Goal: Task Accomplishment & Management: Use online tool/utility

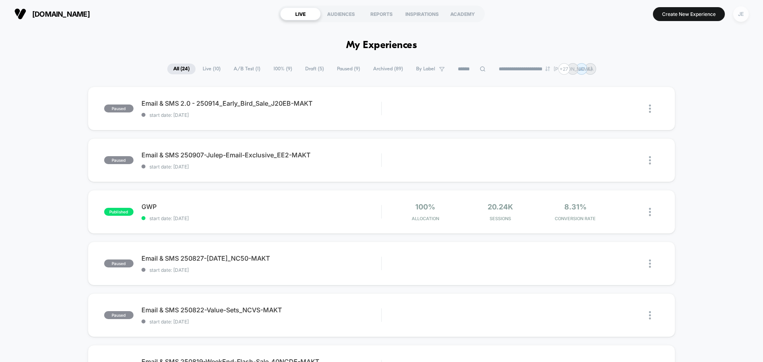
click at [745, 17] on div "JE" at bounding box center [740, 13] width 15 height 15
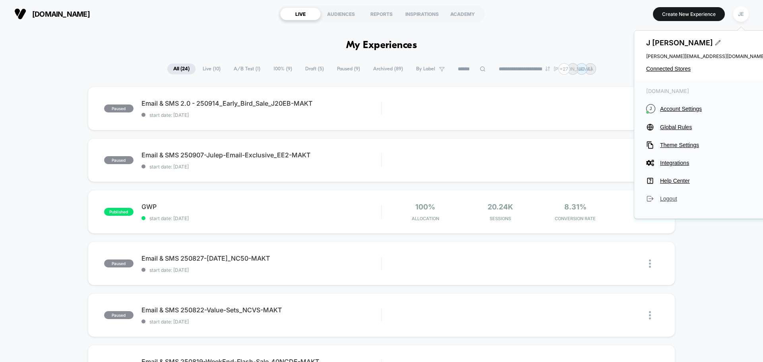
click at [676, 196] on span "Logout" at bounding box center [712, 198] width 105 height 6
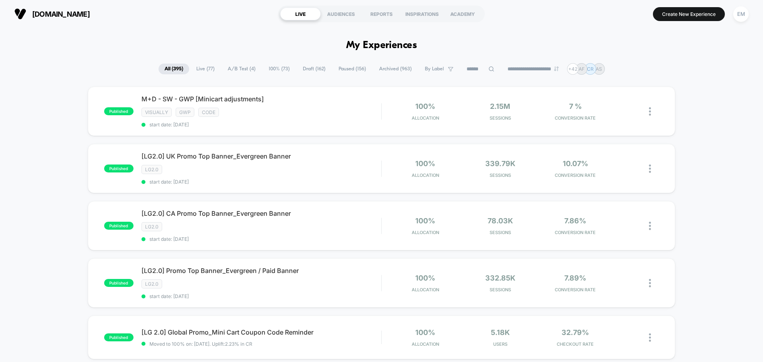
click at [308, 70] on span "Draft ( 162 )" at bounding box center [314, 69] width 35 height 11
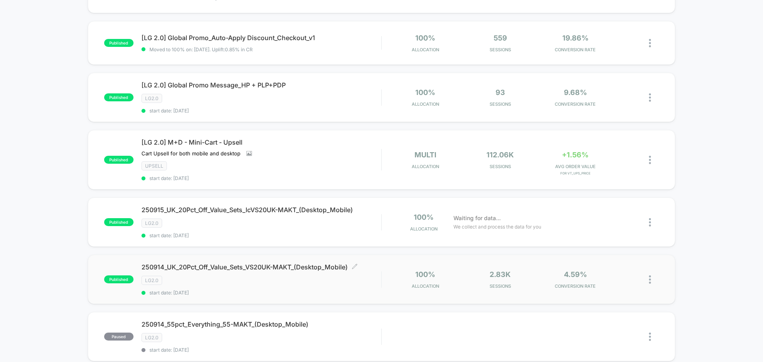
scroll to position [437, 0]
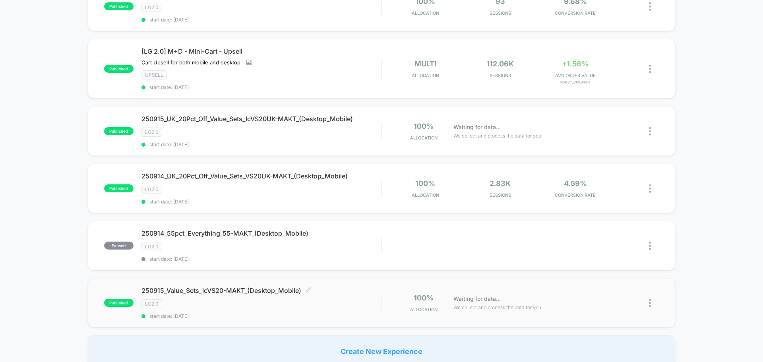
click at [180, 289] on span "250915_Value_Sets_lcVS20-MAKT_(Desktop_Mobile) Click to edit experience details" at bounding box center [261, 290] width 240 height 8
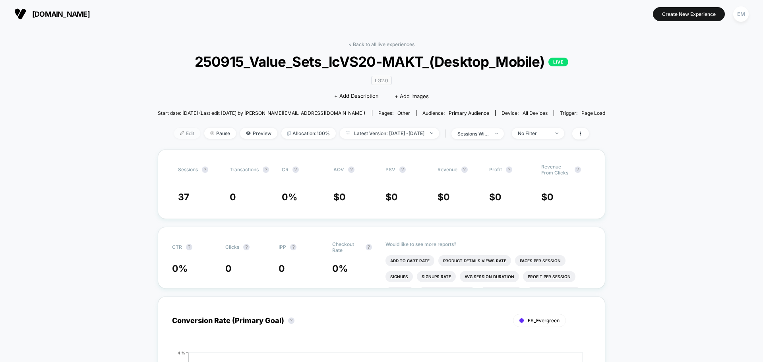
click at [176, 138] on span "Edit" at bounding box center [187, 133] width 26 height 11
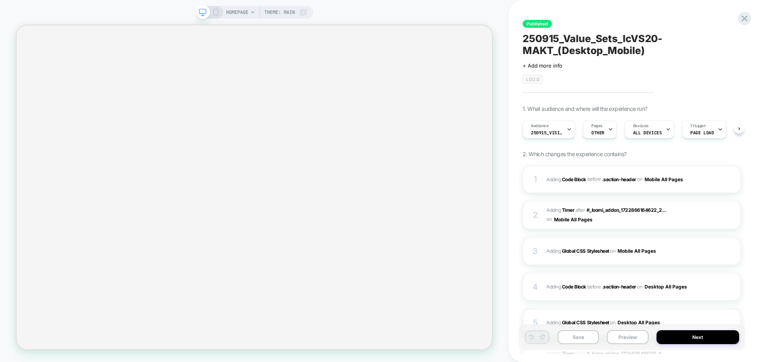
scroll to position [0, 0]
click at [210, 13] on div at bounding box center [209, 12] width 20 height 7
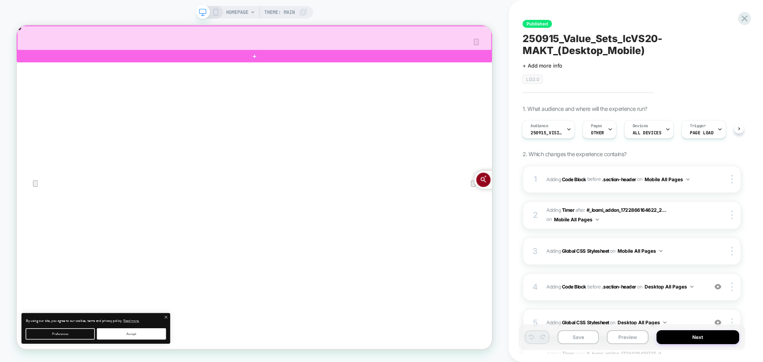
scroll to position [0, 0]
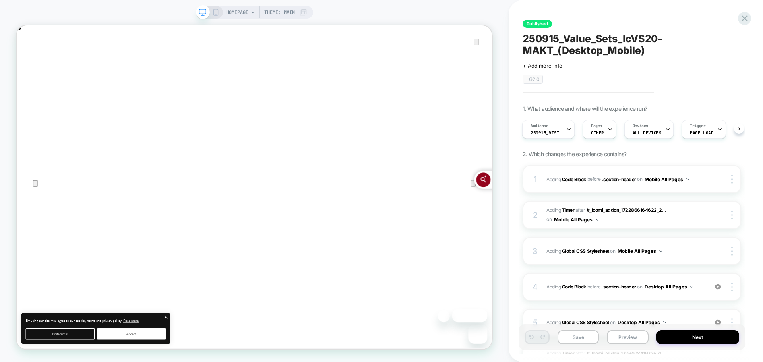
click at [214, 11] on icon at bounding box center [215, 12] width 7 height 7
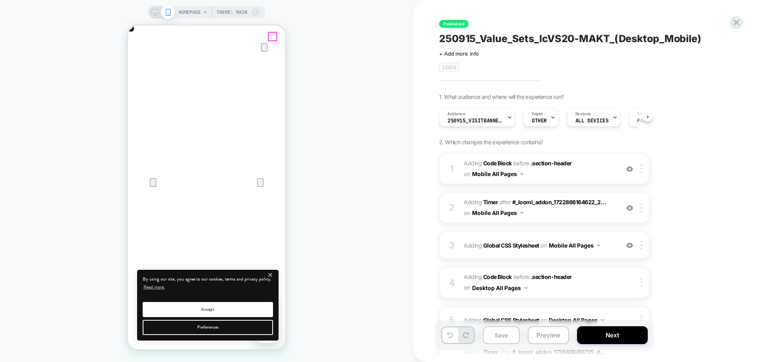
click at [141, 59] on icon "Close" at bounding box center [136, 64] width 10 height 10
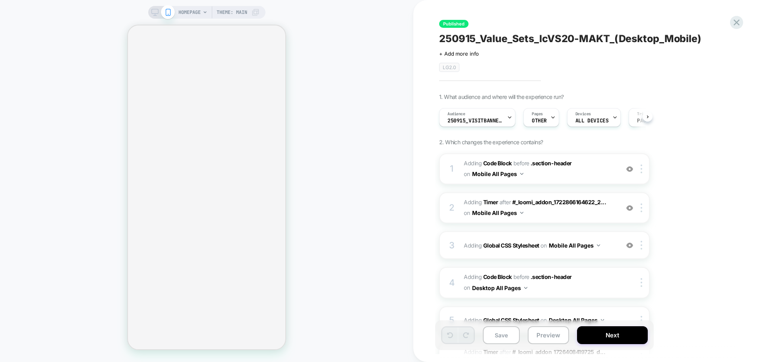
scroll to position [0, 0]
click at [567, 177] on span "Adding Code Block BEFORE .section-header .section-header on Mobile All Pages" at bounding box center [539, 168] width 151 height 21
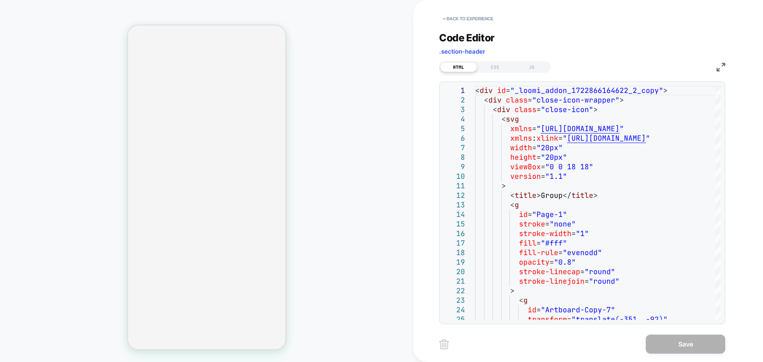
click at [717, 65] on img at bounding box center [720, 67] width 9 height 9
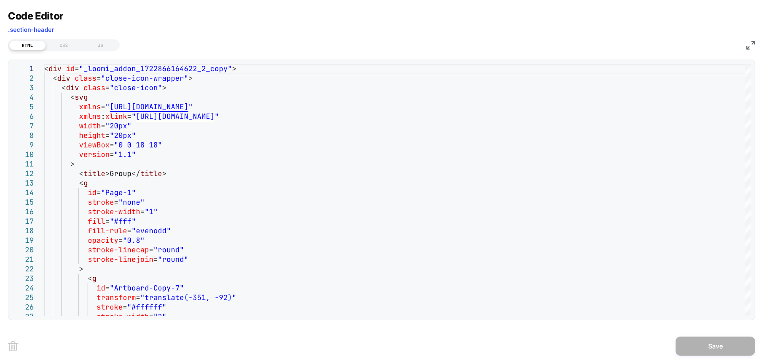
click at [755, 42] on div "Code Editor .section-header HTML CSS JS 1 2 3 4 5 6 7 8 9 10 11 12 13 14 15 16 …" at bounding box center [381, 181] width 763 height 362
click at [751, 42] on img at bounding box center [750, 45] width 9 height 9
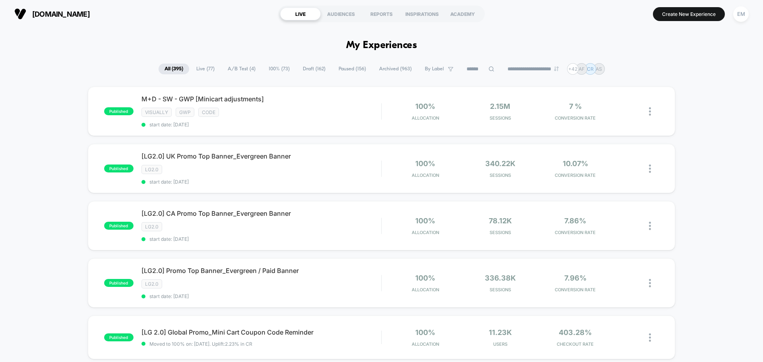
click at [308, 68] on span "Draft ( 162 )" at bounding box center [314, 69] width 35 height 11
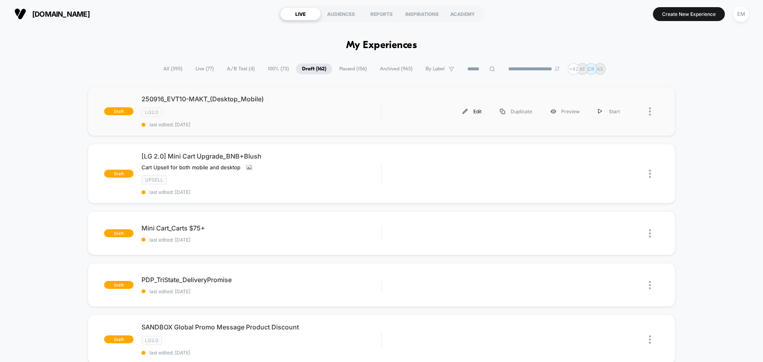
click at [482, 110] on div "Edit" at bounding box center [471, 112] width 37 height 18
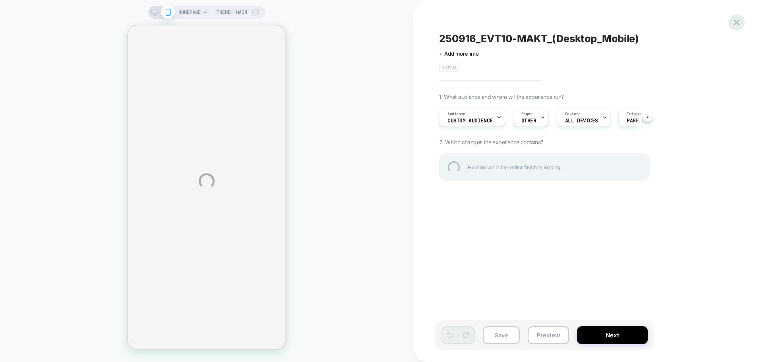
click at [737, 23] on div at bounding box center [736, 22] width 16 height 16
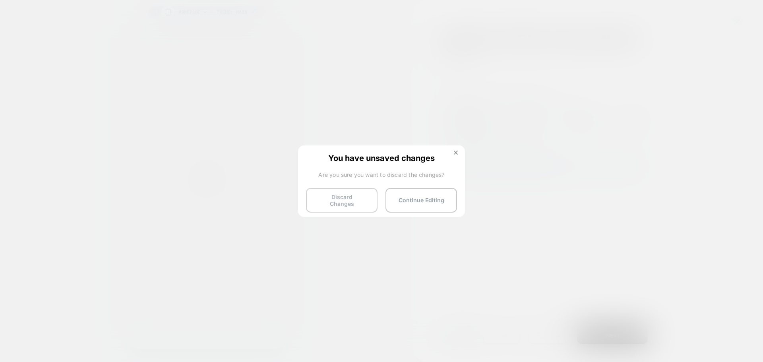
click at [343, 201] on button "Discard Changes" at bounding box center [342, 200] width 72 height 25
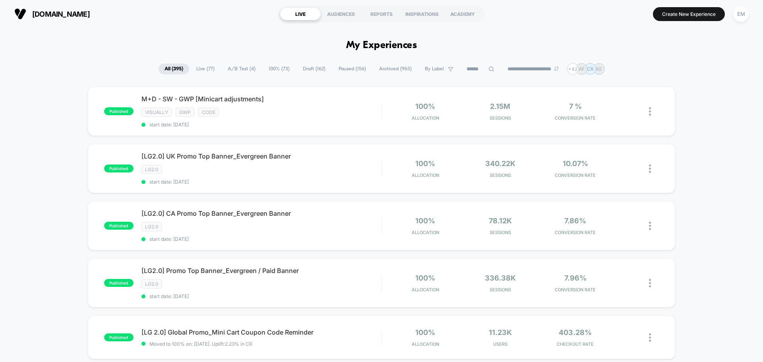
click at [270, 68] on span "100% ( 73 )" at bounding box center [279, 69] width 33 height 11
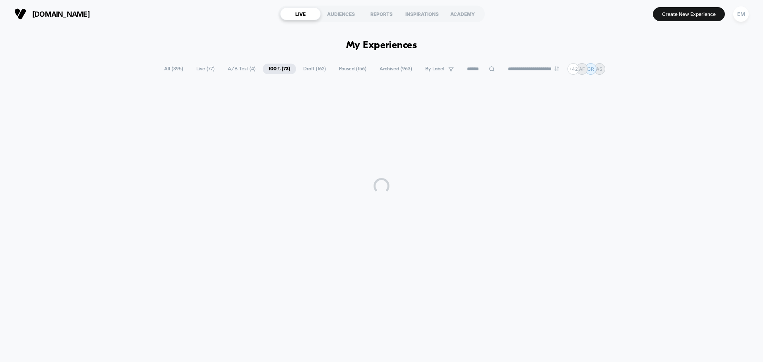
click at [299, 67] on span "Draft ( 162 )" at bounding box center [314, 69] width 35 height 11
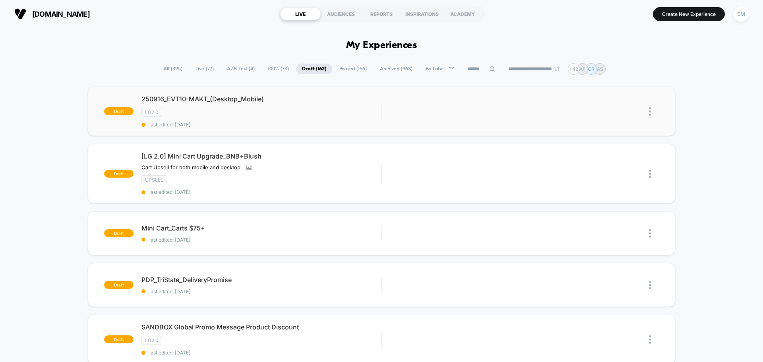
click at [651, 111] on div at bounding box center [654, 112] width 10 height 18
click at [607, 147] on div "Delete" at bounding box center [609, 148] width 72 height 18
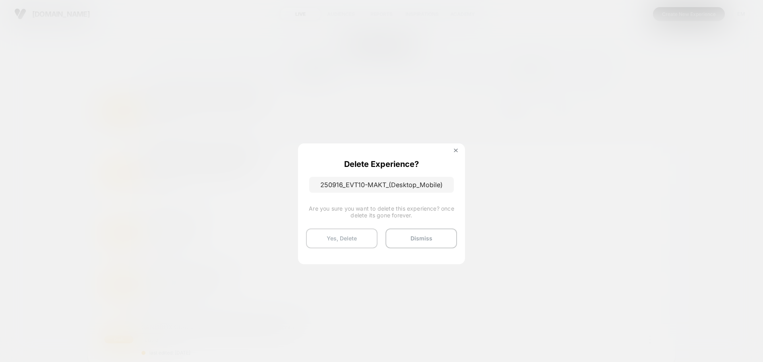
click at [345, 238] on button "Yes, Delete" at bounding box center [342, 238] width 72 height 20
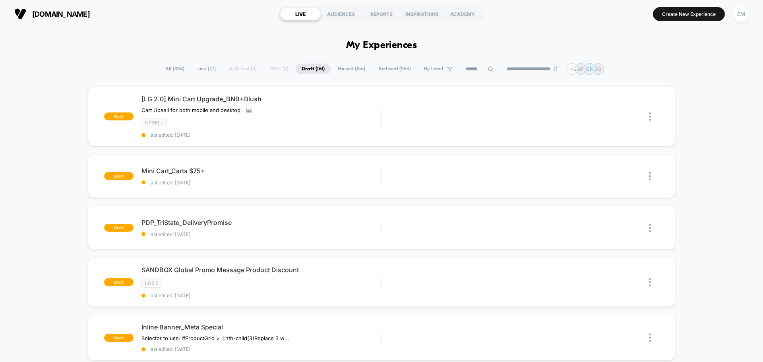
click at [201, 68] on span "Live ( 77 )" at bounding box center [207, 69] width 30 height 11
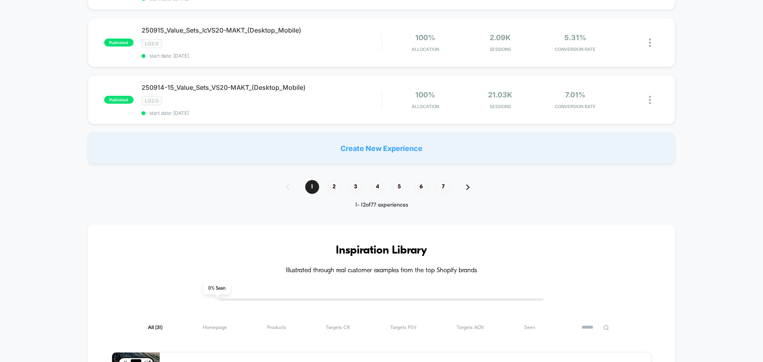
scroll to position [556, 0]
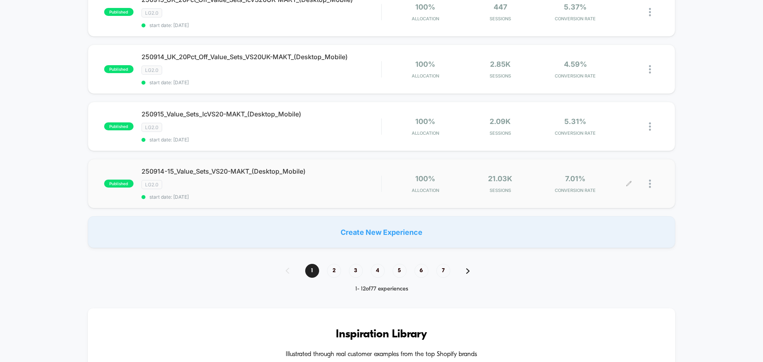
click at [648, 183] on div at bounding box center [644, 183] width 30 height 19
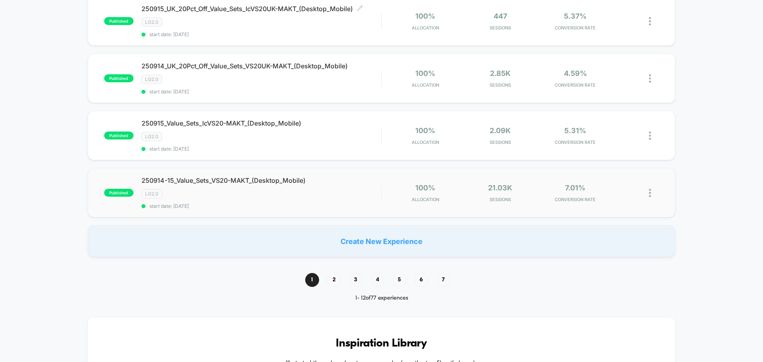
scroll to position [596, 0]
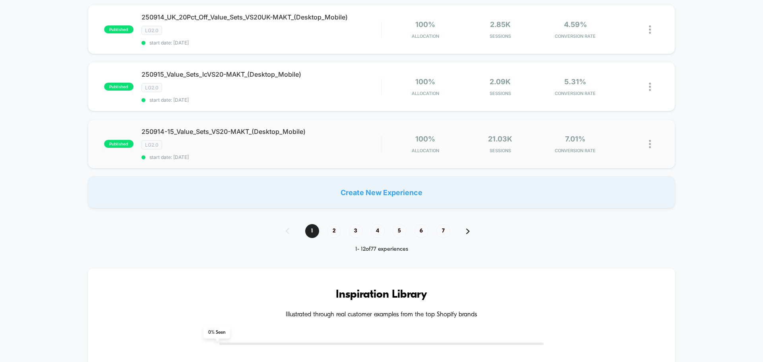
click at [650, 145] on img at bounding box center [650, 144] width 2 height 8
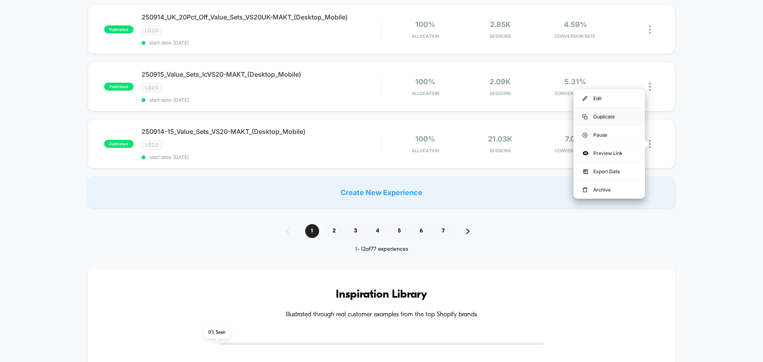
click at [611, 120] on div "Duplicate" at bounding box center [609, 117] width 72 height 18
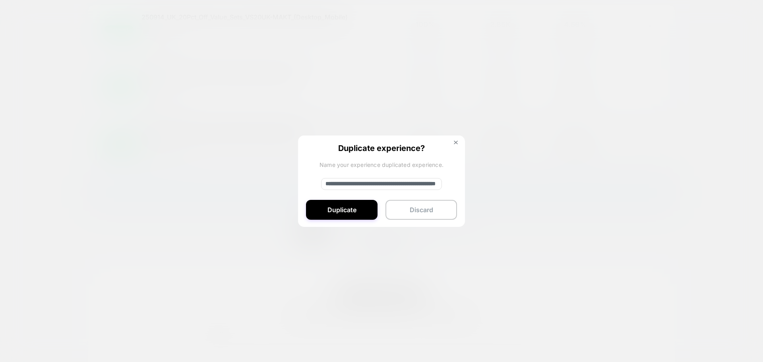
drag, startPoint x: 352, startPoint y: 184, endPoint x: 308, endPoint y: 186, distance: 43.3
click at [308, 186] on div "**********" at bounding box center [381, 181] width 167 height 92
drag, startPoint x: 345, startPoint y: 184, endPoint x: 304, endPoint y: 184, distance: 41.3
click at [304, 184] on div "**********" at bounding box center [381, 181] width 167 height 92
paste input
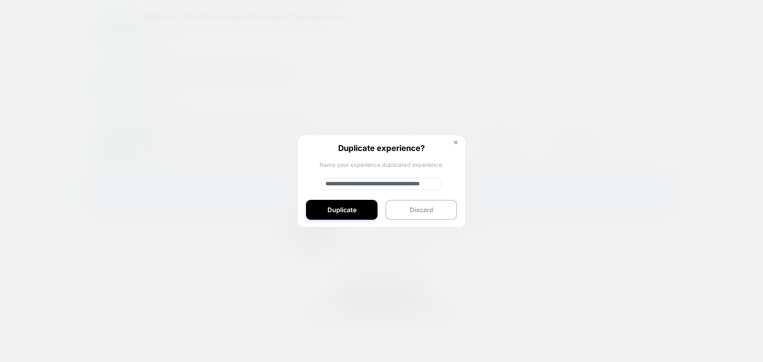
click at [355, 182] on input "**********" at bounding box center [381, 184] width 121 height 12
click at [363, 185] on input "**********" at bounding box center [381, 184] width 121 height 12
drag, startPoint x: 371, startPoint y: 183, endPoint x: 360, endPoint y: 183, distance: 11.1
click at [360, 183] on input "**********" at bounding box center [381, 184] width 121 height 12
type input "**********"
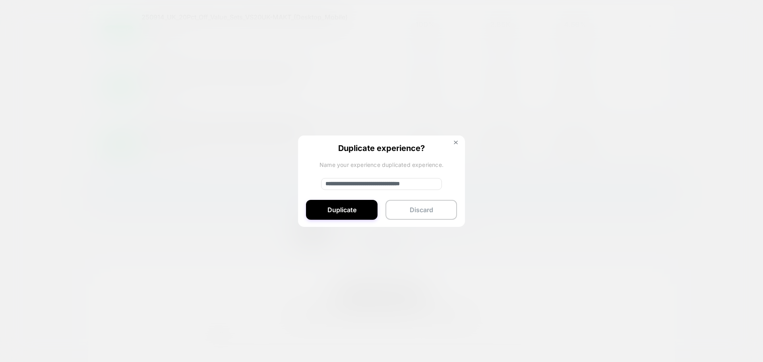
click at [363, 197] on div "**********" at bounding box center [381, 181] width 167 height 92
click at [359, 209] on button "Duplicate" at bounding box center [342, 210] width 72 height 20
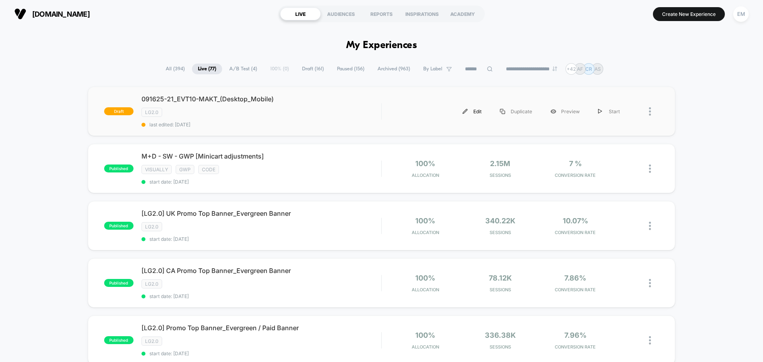
click at [473, 111] on div "Edit" at bounding box center [471, 112] width 37 height 18
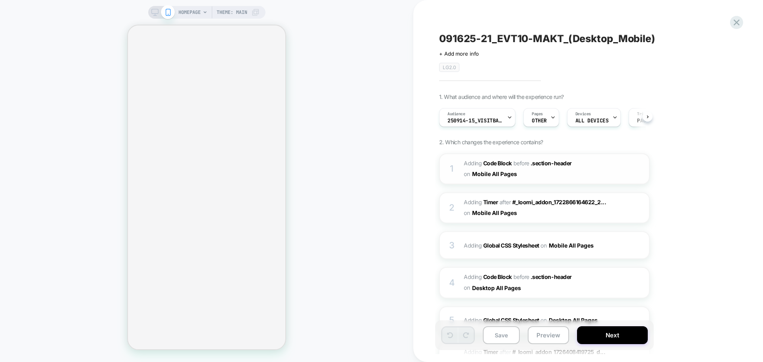
click at [553, 176] on span "Adding Code Block BEFORE .section-header .section-header on Mobile All Pages" at bounding box center [539, 168] width 151 height 21
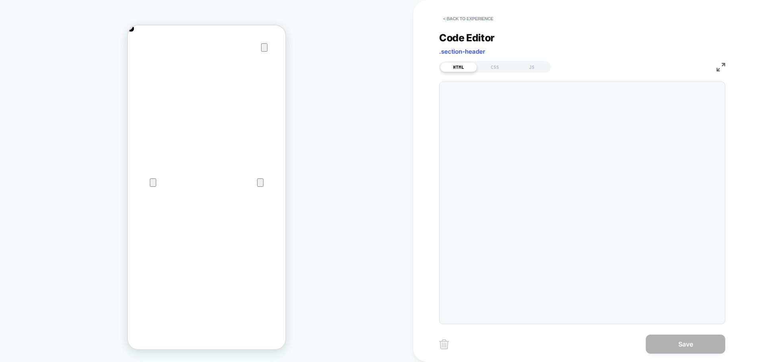
click at [718, 69] on img at bounding box center [720, 67] width 9 height 9
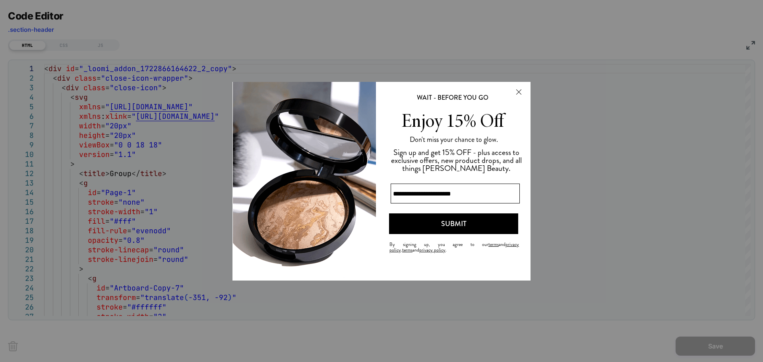
click at [518, 88] on button "Close Modal" at bounding box center [518, 91] width 21 height 19
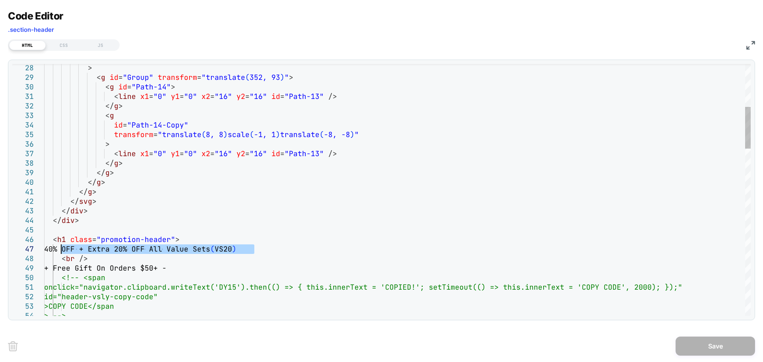
scroll to position [0, 315]
drag, startPoint x: 257, startPoint y: 248, endPoint x: 61, endPoint y: 249, distance: 195.9
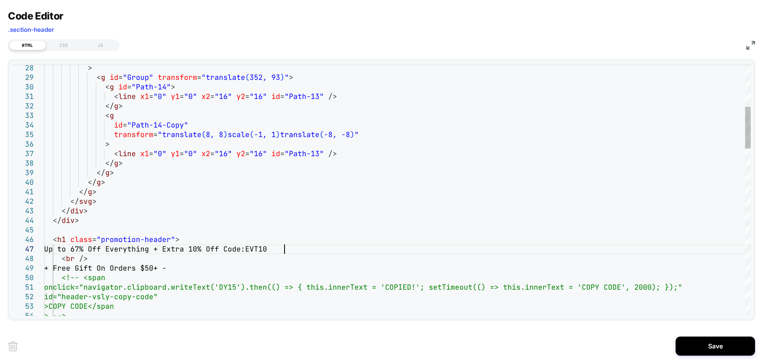
scroll to position [0, 157]
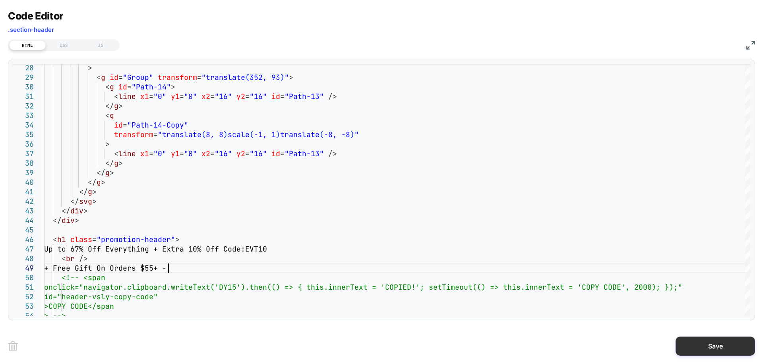
scroll to position [0, 0]
type textarea "**********"
click at [692, 342] on button "Save" at bounding box center [714, 346] width 79 height 19
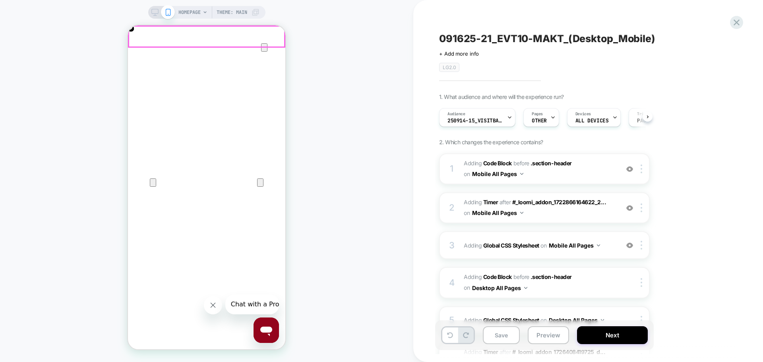
scroll to position [0, 0]
click at [139, 61] on icon "Close" at bounding box center [136, 64] width 6 height 6
click at [532, 172] on span "Adding Code Block BEFORE .section-header .section-header on Mobile All Pages" at bounding box center [539, 168] width 151 height 21
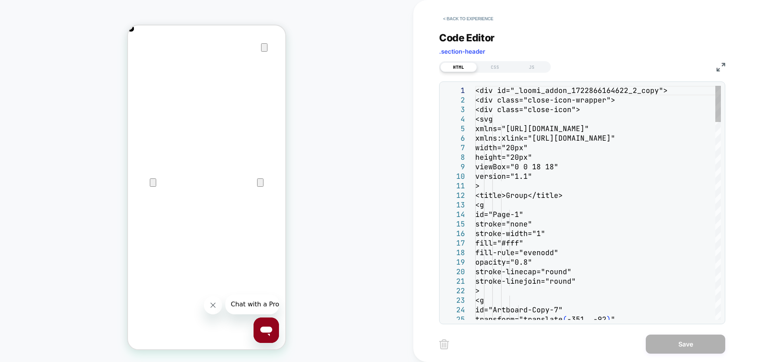
click at [720, 65] on img at bounding box center [720, 67] width 9 height 9
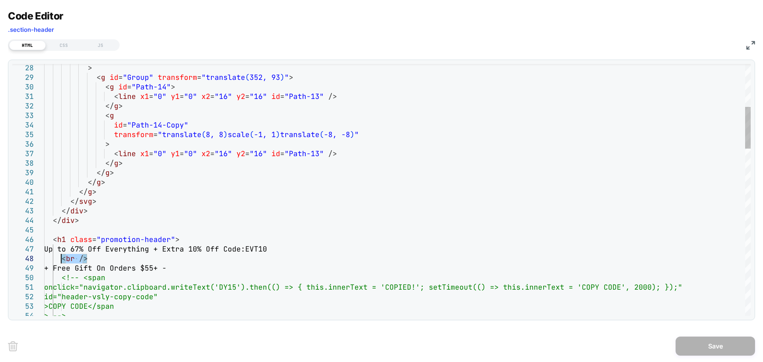
scroll to position [0, 0]
drag, startPoint x: 89, startPoint y: 259, endPoint x: 45, endPoint y: 260, distance: 43.7
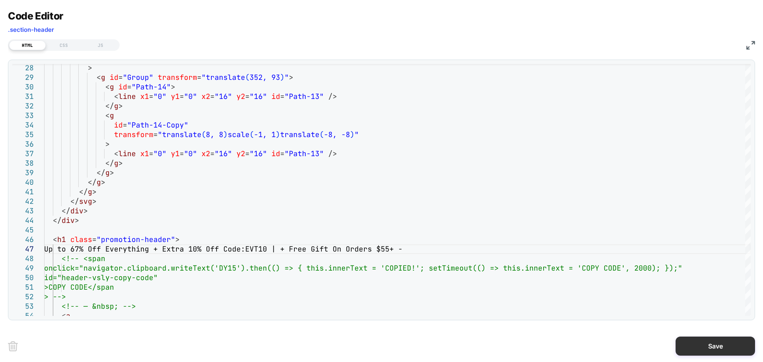
type textarea "**********"
click at [695, 348] on button "Save" at bounding box center [714, 346] width 79 height 19
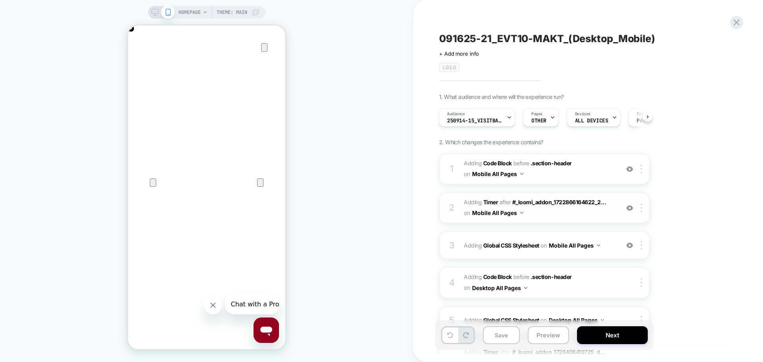
scroll to position [0, 315]
click at [578, 174] on span "Adding Code Block BEFORE .section-header .section-header on Mobile All Pages" at bounding box center [539, 168] width 151 height 21
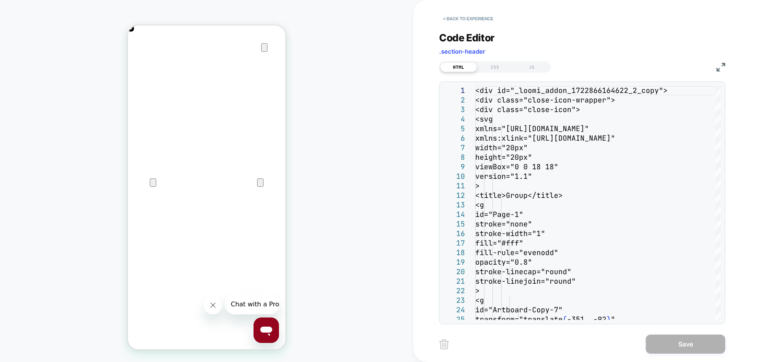
click at [717, 64] on img at bounding box center [720, 67] width 9 height 9
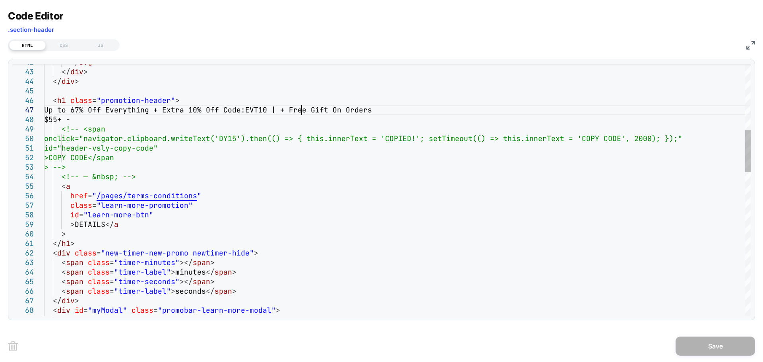
type textarea "**********"
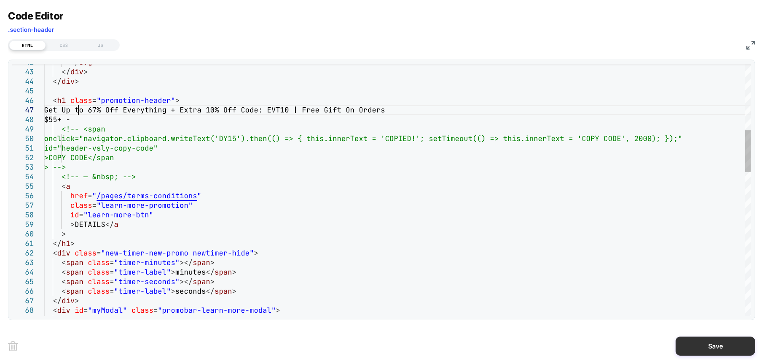
click at [686, 344] on button "Save" at bounding box center [714, 346] width 79 height 19
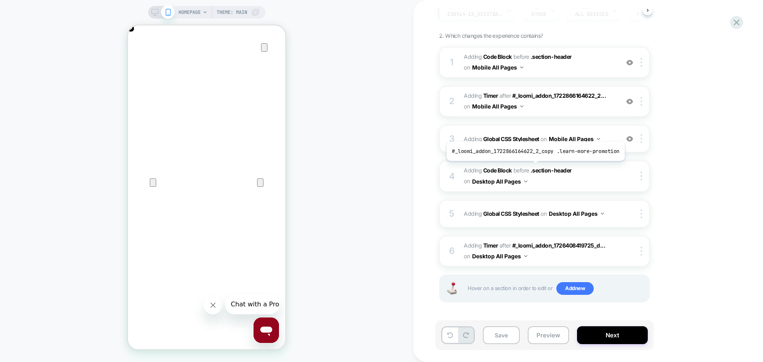
scroll to position [0, 0]
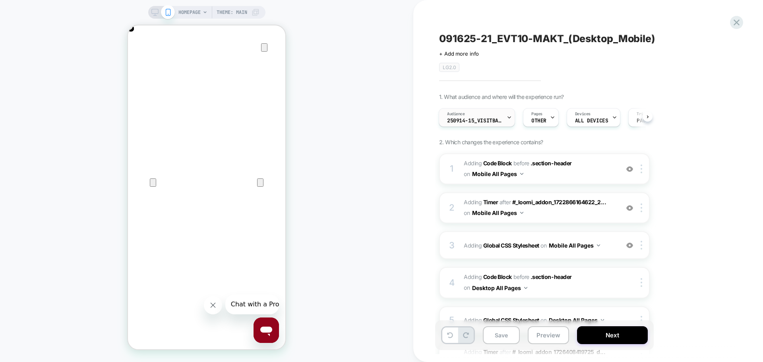
click at [492, 123] on span "250914-15_VisitBanner_VS20-MAKT" at bounding box center [475, 121] width 56 height 6
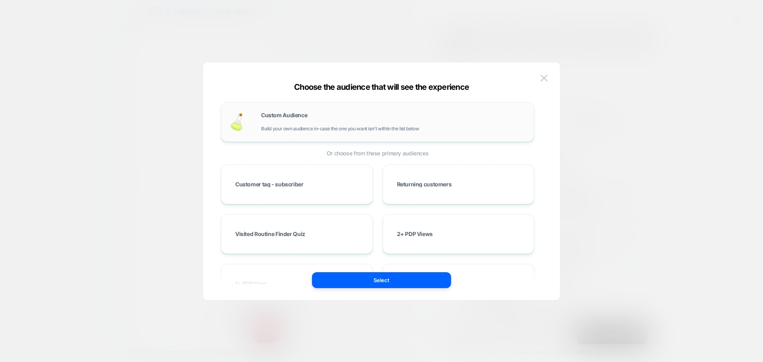
click at [289, 125] on div "Custom Audience Build your own audience in-case the one you want isn't within t…" at bounding box center [393, 121] width 265 height 19
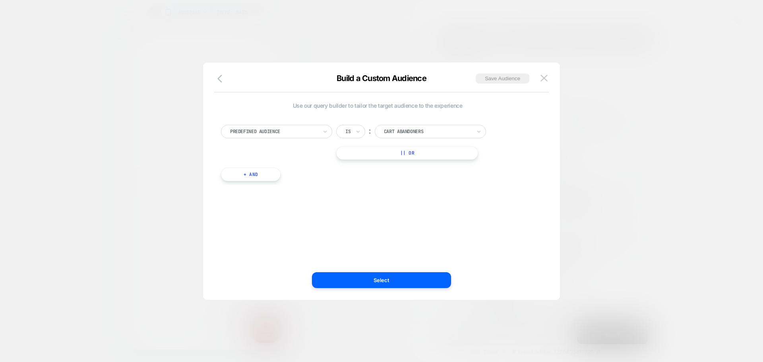
click at [287, 134] on div at bounding box center [273, 131] width 87 height 7
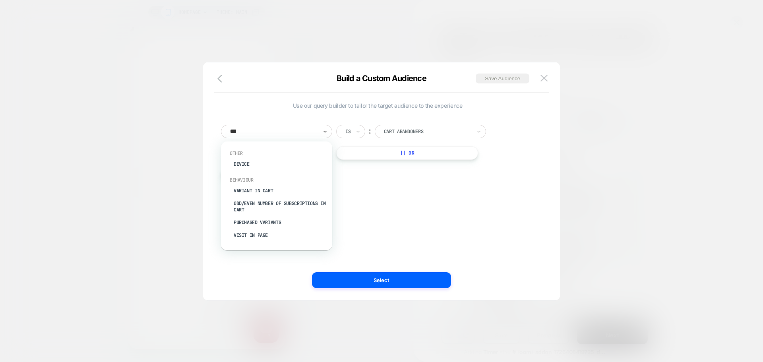
scroll to position [0, 315]
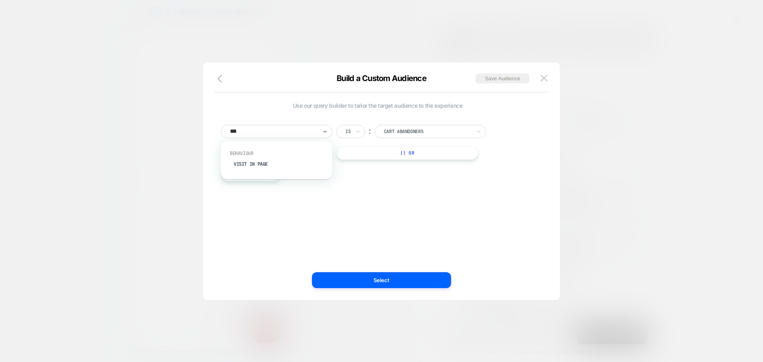
type input "****"
click at [261, 168] on div "Visit In Page" at bounding box center [280, 164] width 103 height 13
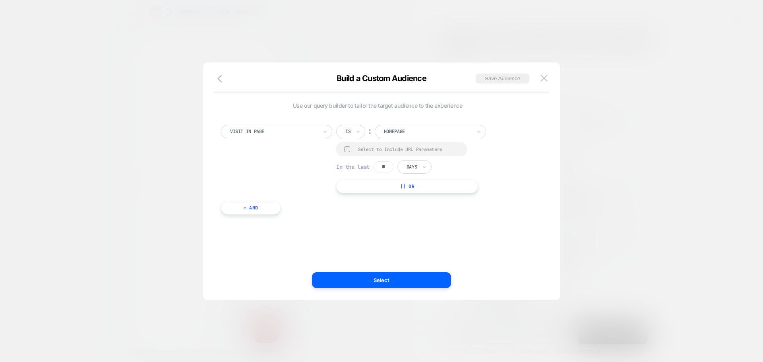
click at [362, 126] on div "Is" at bounding box center [350, 132] width 29 height 14
type input "***"
click at [375, 154] on div "Contains" at bounding box center [370, 153] width 52 height 13
click at [458, 129] on input "**********" at bounding box center [440, 131] width 99 height 12
paste input
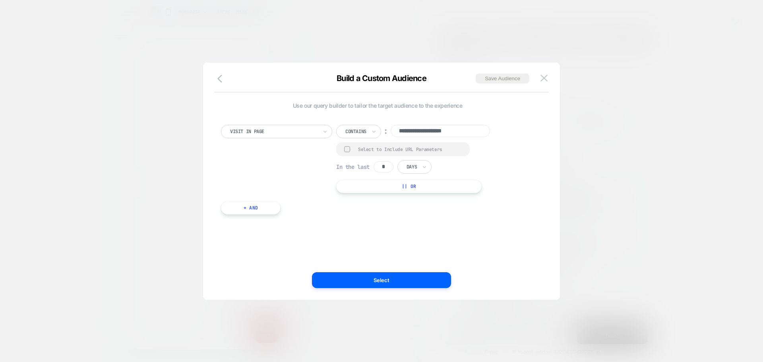
type input "**********"
click at [354, 146] on div "Select to Include URL Parameters" at bounding box center [403, 149] width 134 height 14
click at [346, 149] on div at bounding box center [347, 149] width 6 height 6
click at [387, 168] on input "*" at bounding box center [384, 167] width 20 height 11
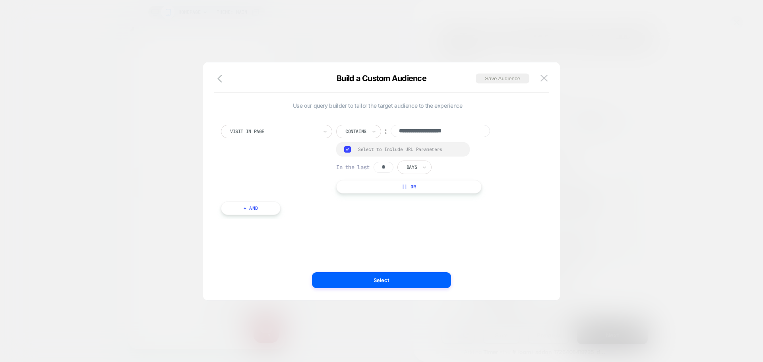
type input "*"
click at [410, 168] on input "text" at bounding box center [407, 167] width 3 height 7
click at [413, 186] on div "Hours" at bounding box center [433, 189] width 52 height 13
click at [497, 74] on button "Save Audience" at bounding box center [503, 79] width 54 height 10
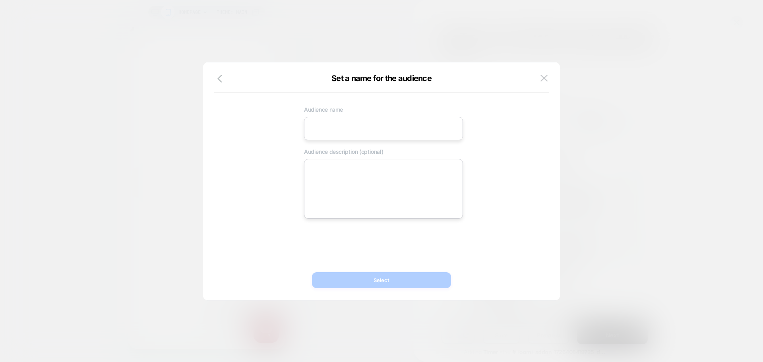
click at [392, 127] on input at bounding box center [383, 128] width 159 height 23
paste input "**********"
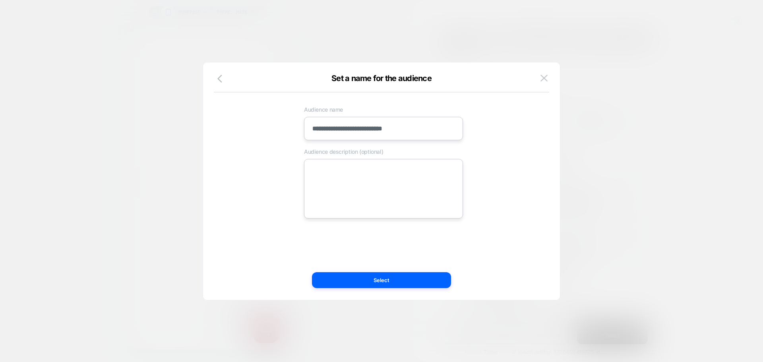
type input "**********"
click at [310, 170] on textarea at bounding box center [383, 189] width 159 height 60
paste textarea "**********"
type textarea "*"
type textarea "**********"
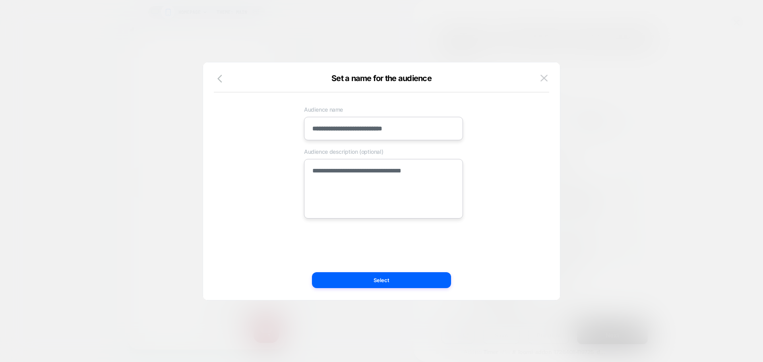
click at [356, 280] on button "Select" at bounding box center [381, 280] width 139 height 16
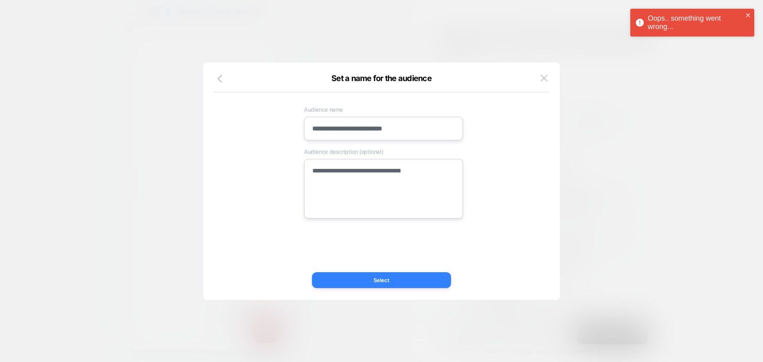
click at [379, 282] on button "Select" at bounding box center [381, 280] width 139 height 16
click at [406, 280] on button "Select" at bounding box center [381, 280] width 139 height 16
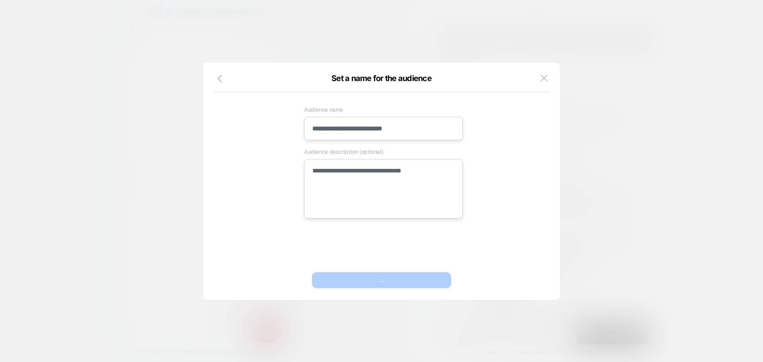
type textarea "*"
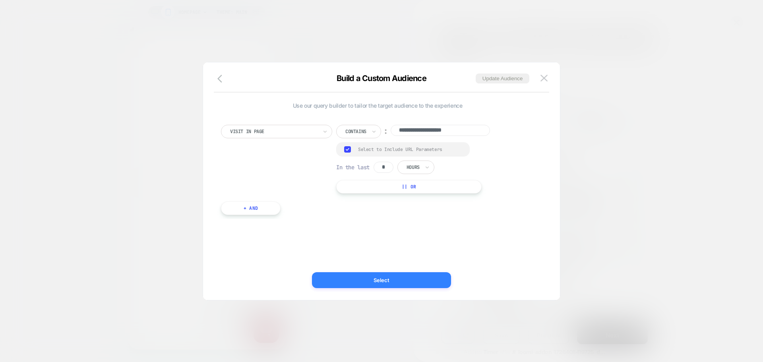
click at [422, 275] on button "Select" at bounding box center [381, 280] width 139 height 16
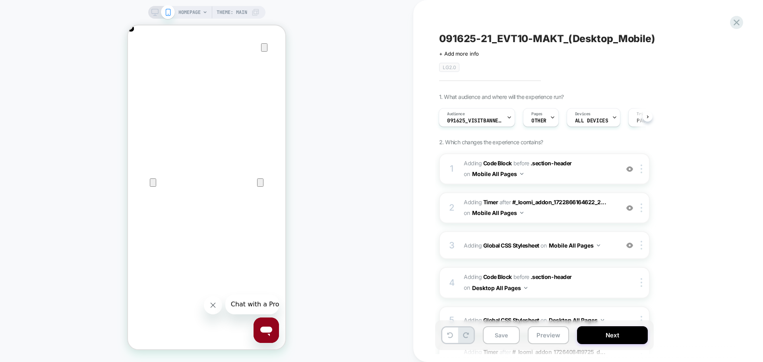
click at [155, 12] on icon at bounding box center [154, 12] width 7 height 7
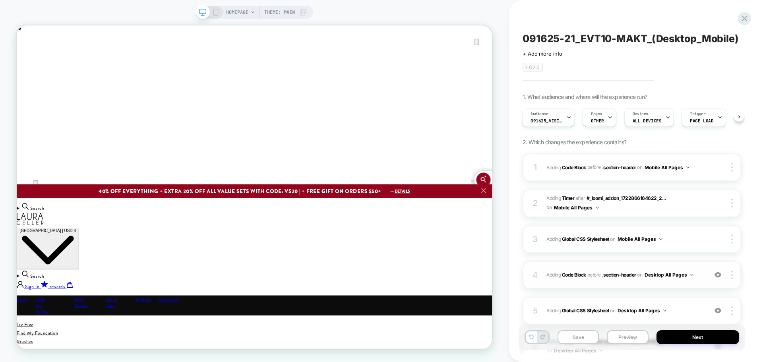
scroll to position [94, 0]
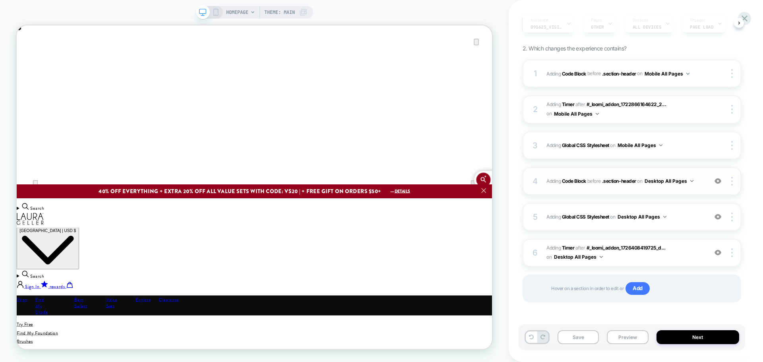
click at [646, 189] on div "4 Adding Code Block BEFORE .section-header .section-header on Desktop All Pages…" at bounding box center [632, 181] width 219 height 28
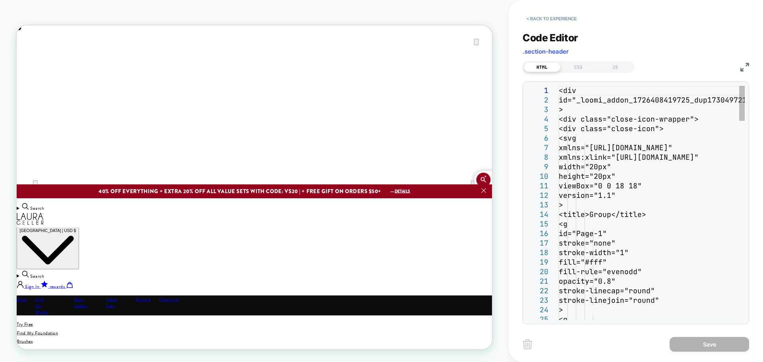
click at [741, 70] on img at bounding box center [744, 67] width 9 height 9
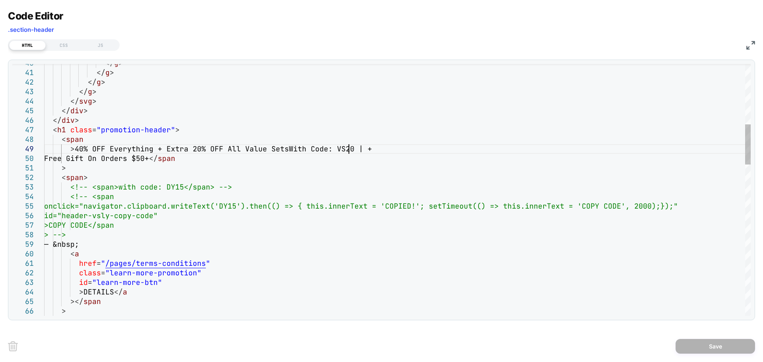
scroll to position [0, 0]
drag, startPoint x: 350, startPoint y: 147, endPoint x: 273, endPoint y: 146, distance: 77.5
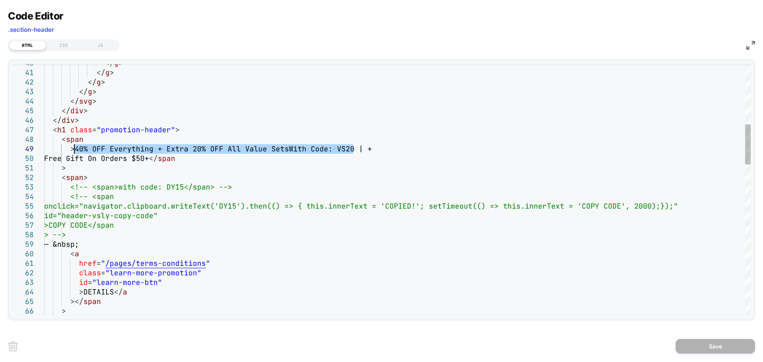
drag, startPoint x: 352, startPoint y: 148, endPoint x: 75, endPoint y: 150, distance: 277.4
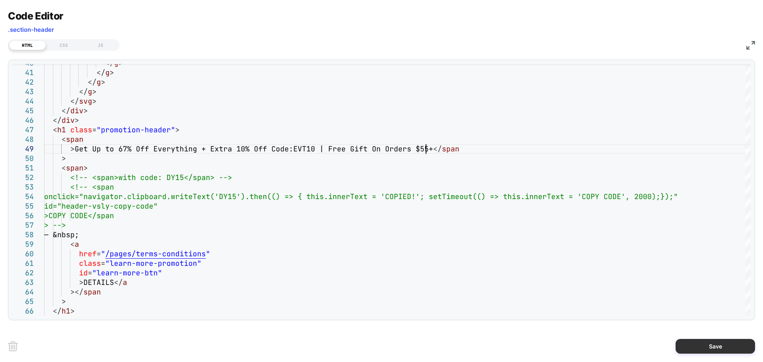
type textarea "**********"
click at [702, 344] on button "Save" at bounding box center [714, 346] width 79 height 15
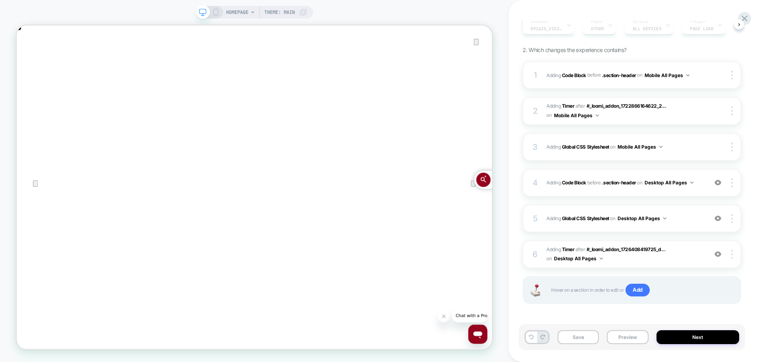
scroll to position [94, 0]
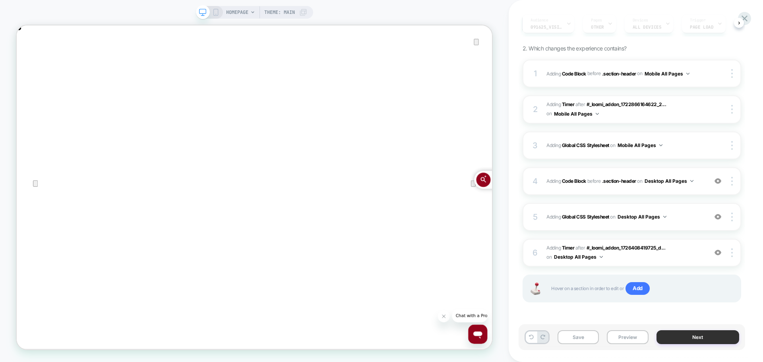
click at [702, 341] on button "Next" at bounding box center [697, 337] width 83 height 14
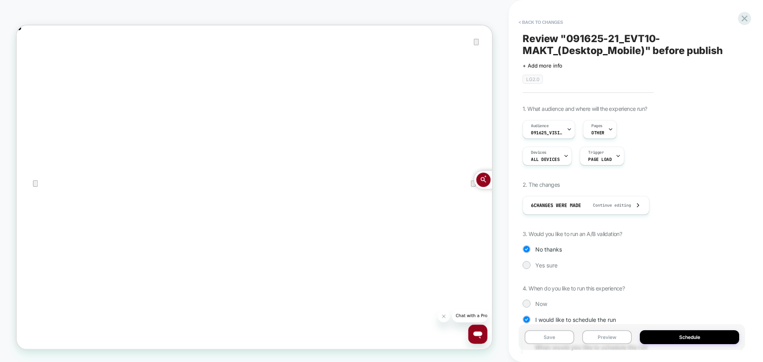
scroll to position [169, 0]
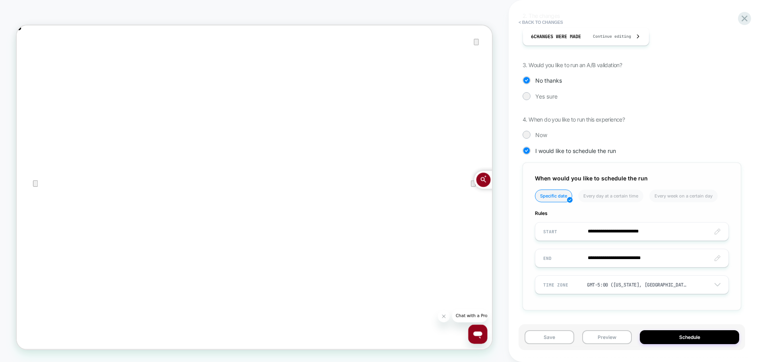
click at [629, 233] on input "**********" at bounding box center [631, 231] width 193 height 19
click at [623, 254] on input "**********" at bounding box center [631, 258] width 193 height 19
click at [555, 203] on td "21" at bounding box center [552, 204] width 13 height 11
type input "**********"
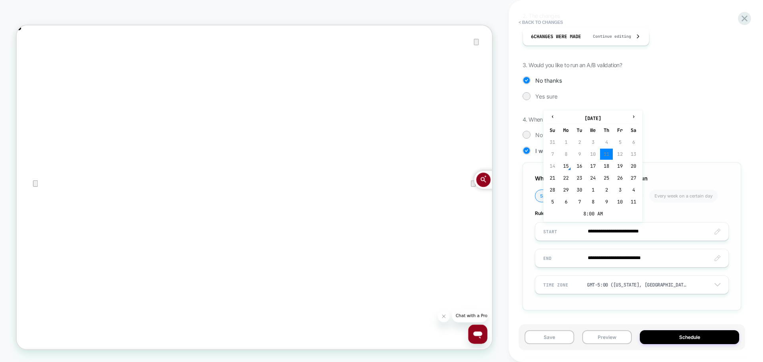
click at [632, 235] on input "**********" at bounding box center [631, 231] width 193 height 19
click at [569, 166] on td "15" at bounding box center [565, 166] width 13 height 11
type input "**********"
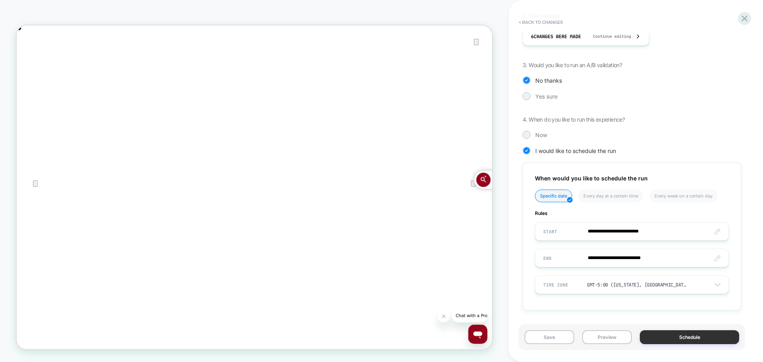
click at [693, 336] on button "Schedule" at bounding box center [689, 337] width 99 height 14
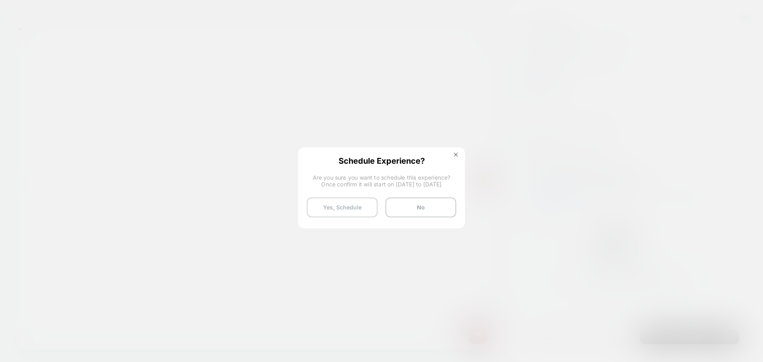
click at [333, 203] on button "Yes, Schedule" at bounding box center [342, 207] width 71 height 20
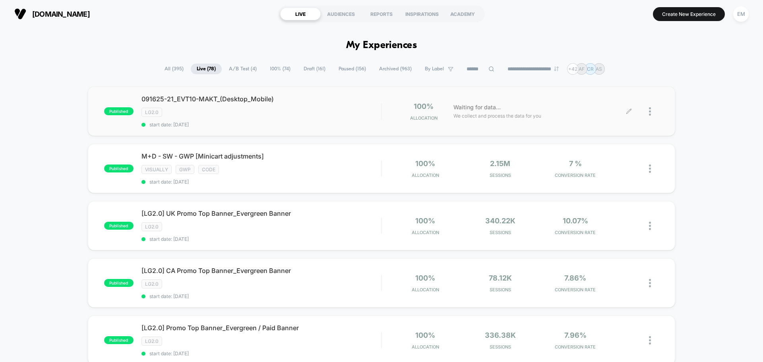
click at [651, 110] on div at bounding box center [654, 111] width 10 height 19
click at [617, 86] on div "Duplicate" at bounding box center [609, 84] width 72 height 18
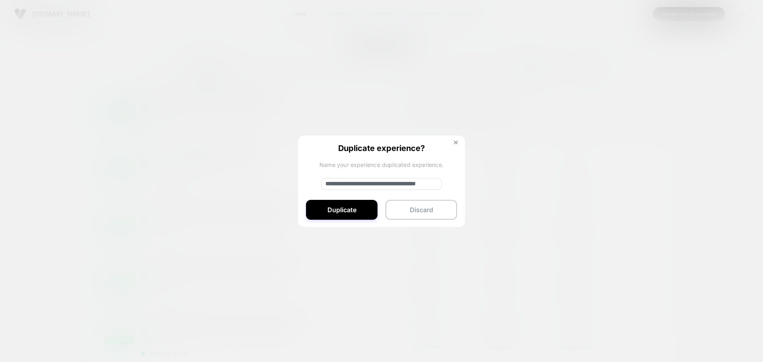
drag, startPoint x: 352, startPoint y: 186, endPoint x: 319, endPoint y: 188, distance: 33.4
click at [319, 188] on div "**********" at bounding box center [381, 181] width 167 height 92
click at [374, 184] on input "**********" at bounding box center [381, 184] width 121 height 12
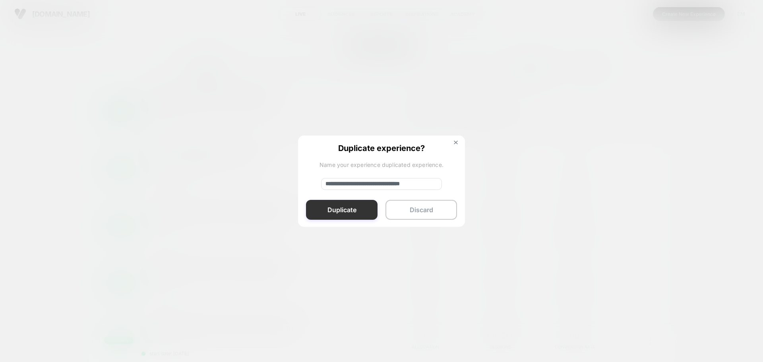
type input "**********"
click at [362, 210] on button "Duplicate" at bounding box center [342, 210] width 72 height 20
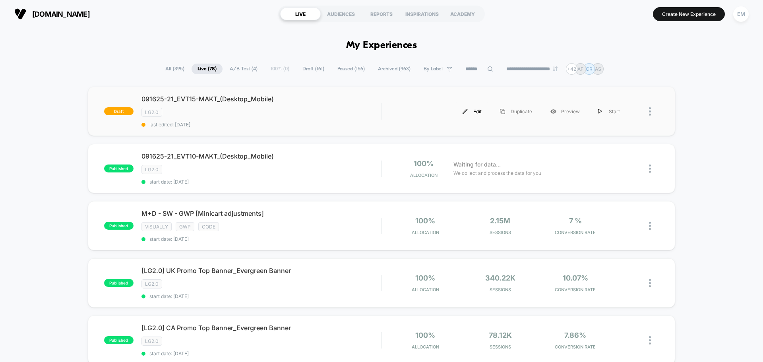
click at [469, 115] on div "Edit" at bounding box center [471, 112] width 37 height 18
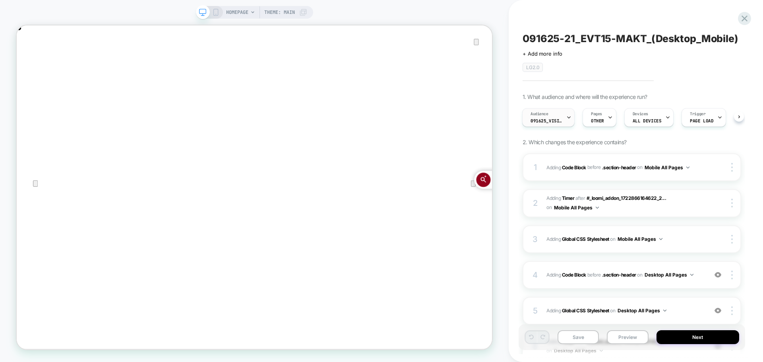
click at [554, 121] on span "091625_VisitBanner_EVT10-MAKT" at bounding box center [546, 121] width 32 height 6
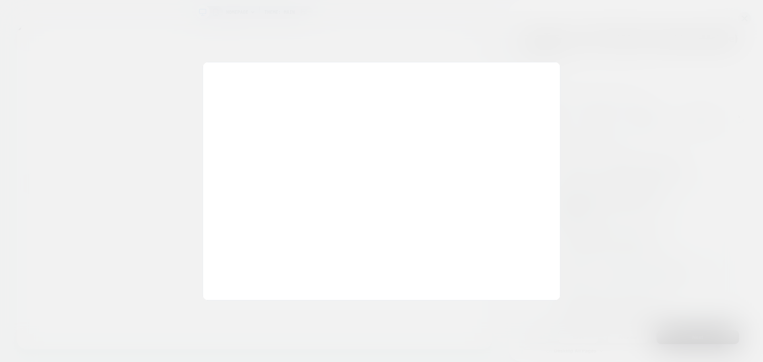
click at [0, 0] on span "Build your own audience in-case the one you want isn't within the list below" at bounding box center [0, 0] width 0 height 0
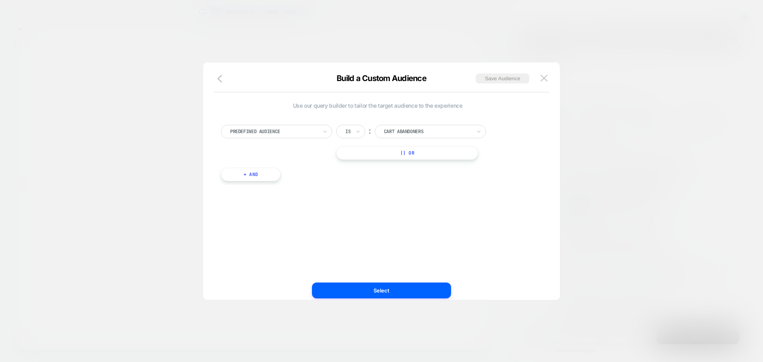
click at [297, 131] on div at bounding box center [273, 131] width 87 height 7
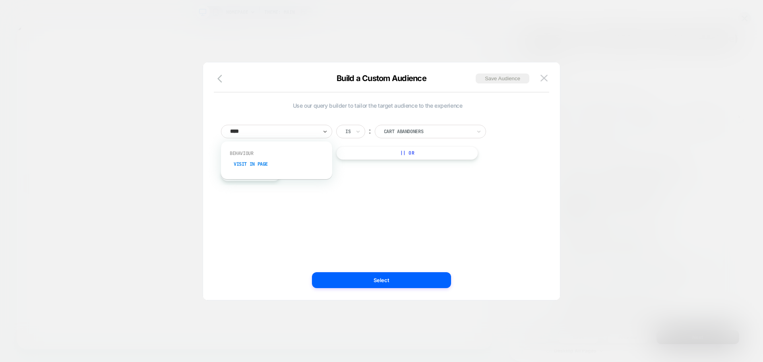
click at [272, 168] on div "Visit In Page" at bounding box center [280, 164] width 103 height 13
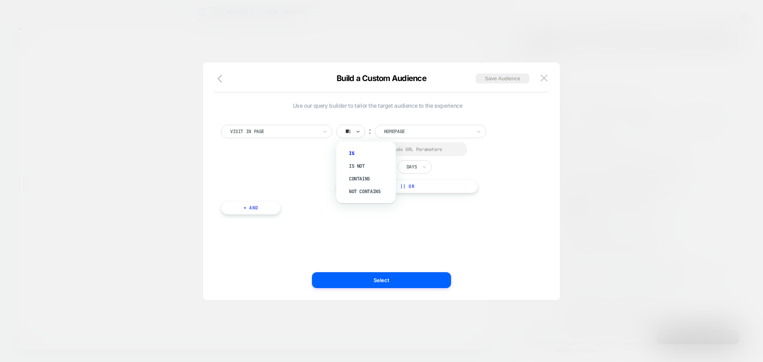
type input "***"
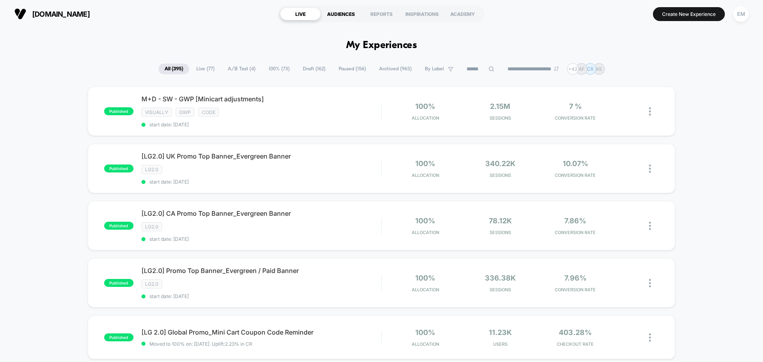
click at [352, 14] on div "AUDIENCES" at bounding box center [341, 14] width 41 height 13
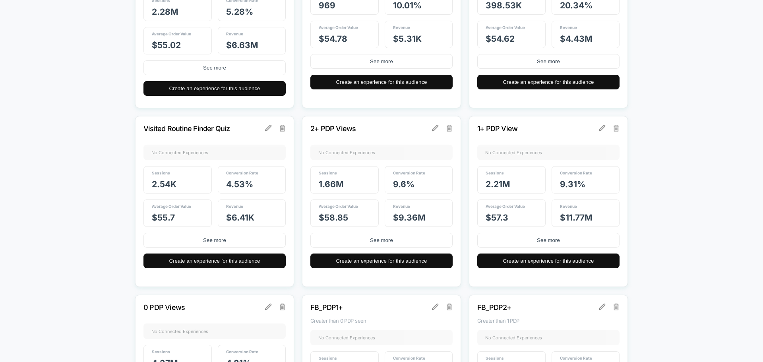
drag, startPoint x: 689, startPoint y: 119, endPoint x: 687, endPoint y: 134, distance: 14.8
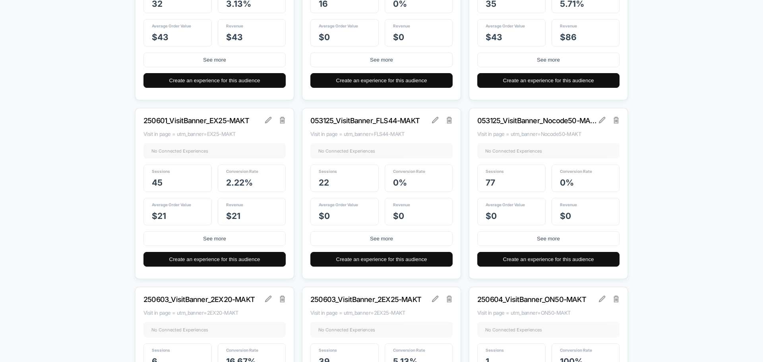
scroll to position [1987, 0]
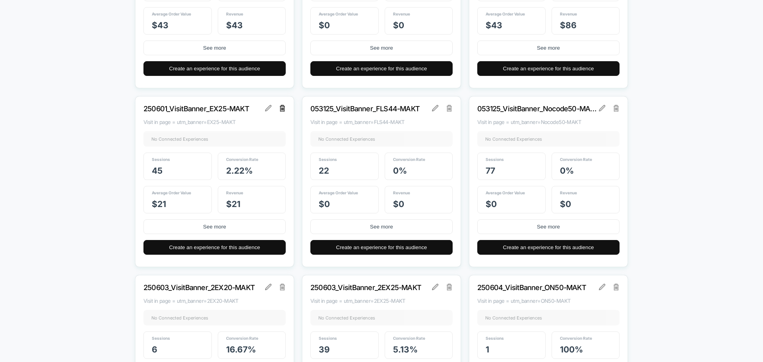
click at [282, 111] on img at bounding box center [283, 108] width 6 height 6
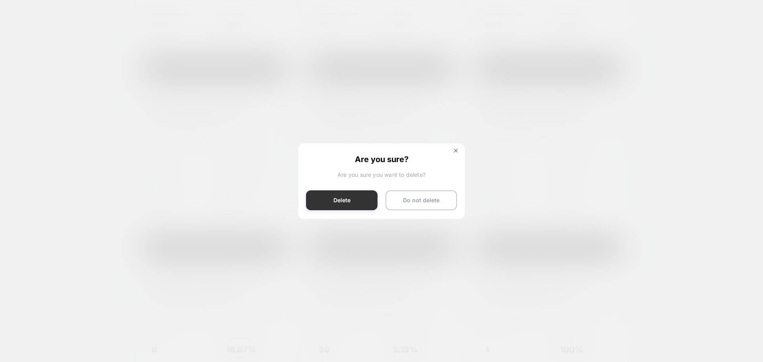
click at [361, 207] on button "Delete" at bounding box center [342, 200] width 72 height 20
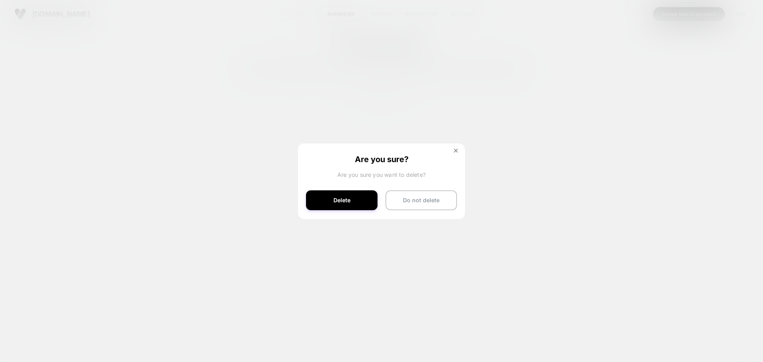
scroll to position [0, 0]
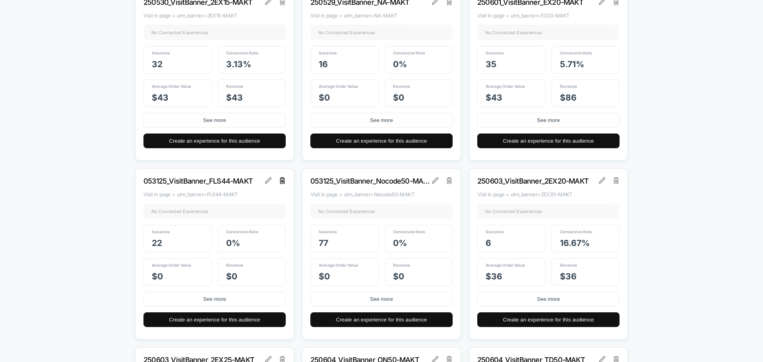
click at [284, 184] on img at bounding box center [283, 180] width 6 height 6
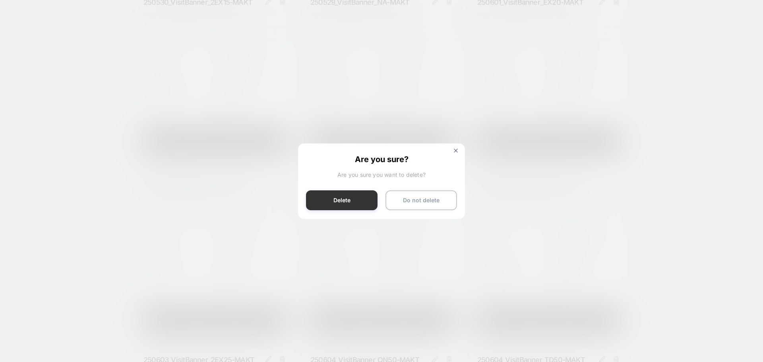
click at [356, 204] on button "Delete" at bounding box center [342, 200] width 72 height 20
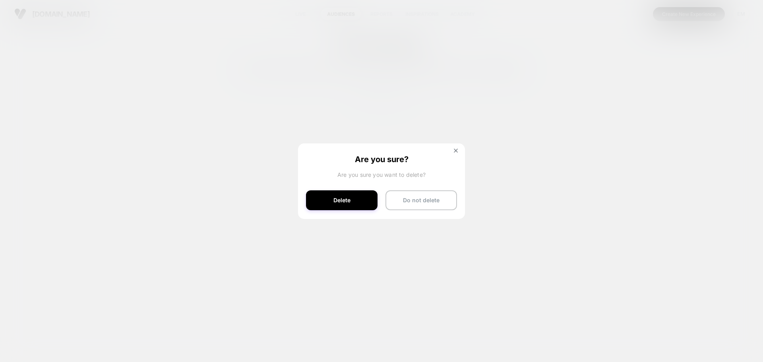
scroll to position [0, 0]
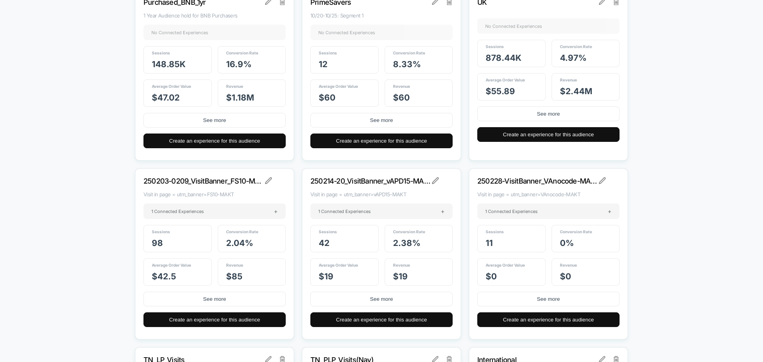
scroll to position [1914, 0]
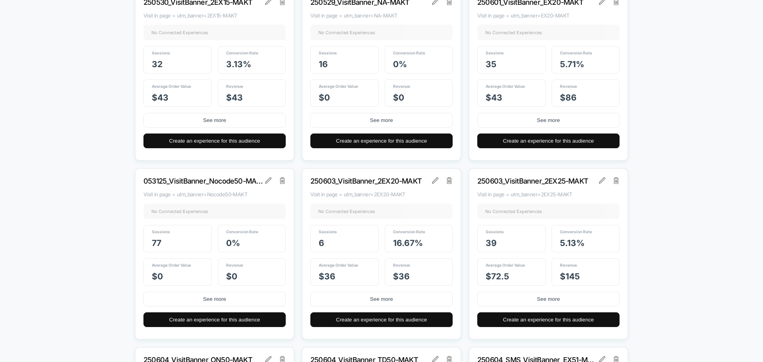
click at [279, 185] on div "053125_VisitBanner_Nocode50-MAKT Visit in page = utm_banner=Nocode50-MAKT No Co…" at bounding box center [214, 253] width 159 height 171
click at [281, 180] on img at bounding box center [283, 180] width 6 height 6
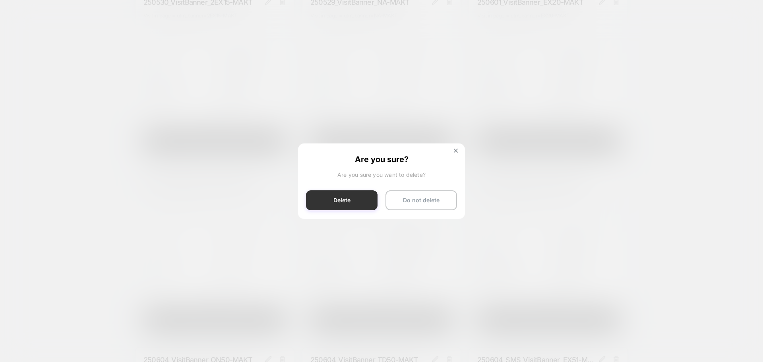
click at [344, 208] on button "Delete" at bounding box center [342, 200] width 72 height 20
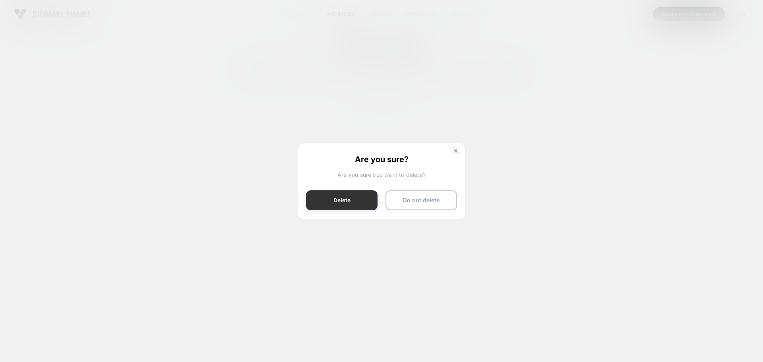
scroll to position [0, 0]
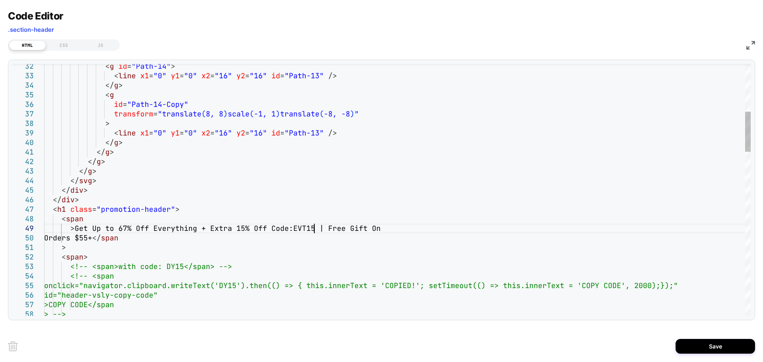
type textarea "**********"
click at [712, 342] on button "Save" at bounding box center [714, 346] width 79 height 15
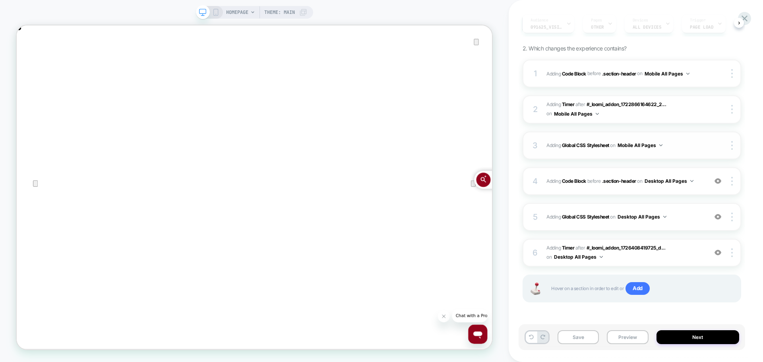
scroll to position [0, 0]
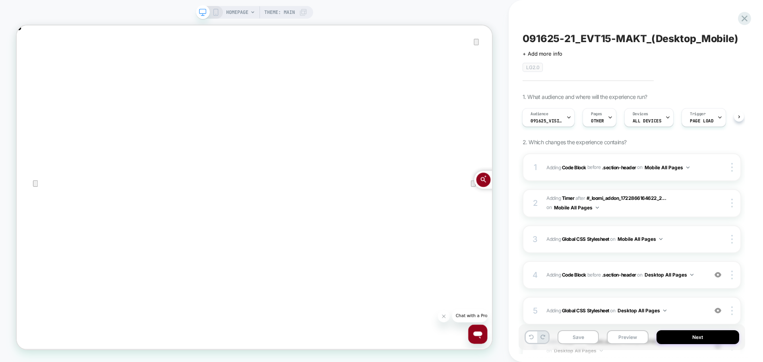
click at [215, 8] on div "HOMEPAGE Theme: MAIN" at bounding box center [254, 12] width 117 height 13
click at [215, 10] on icon at bounding box center [215, 12] width 7 height 7
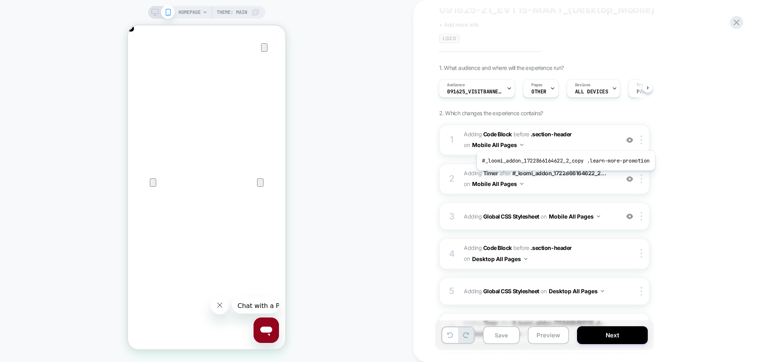
scroll to position [27, 0]
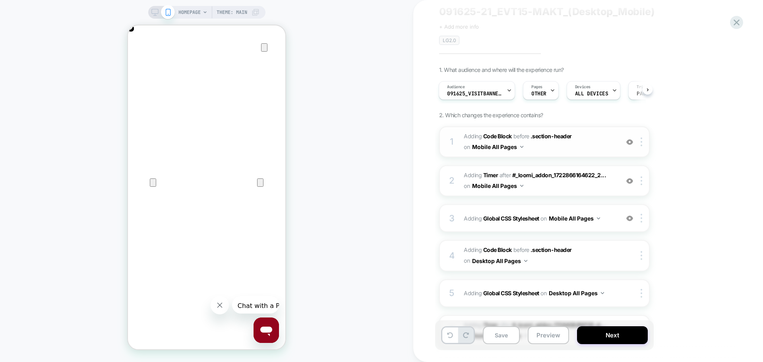
click at [562, 154] on div "1 Adding Code Block BEFORE .section-header .section-header on Mobile All Pages …" at bounding box center [544, 141] width 211 height 31
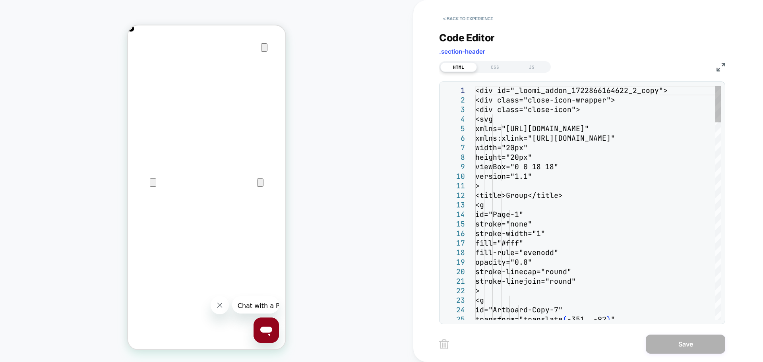
click at [719, 68] on img at bounding box center [720, 67] width 9 height 9
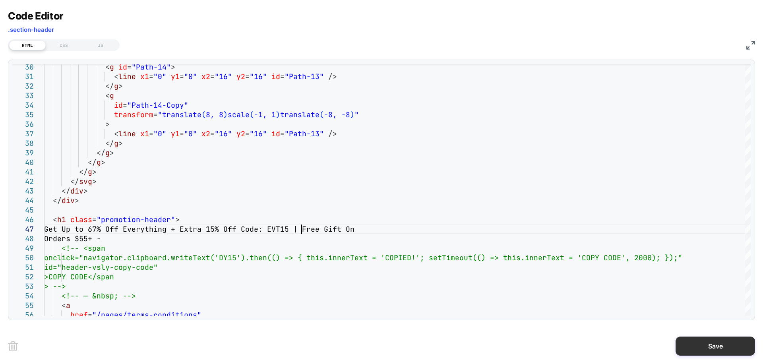
type textarea "**********"
click at [731, 350] on button "Save" at bounding box center [714, 346] width 79 height 19
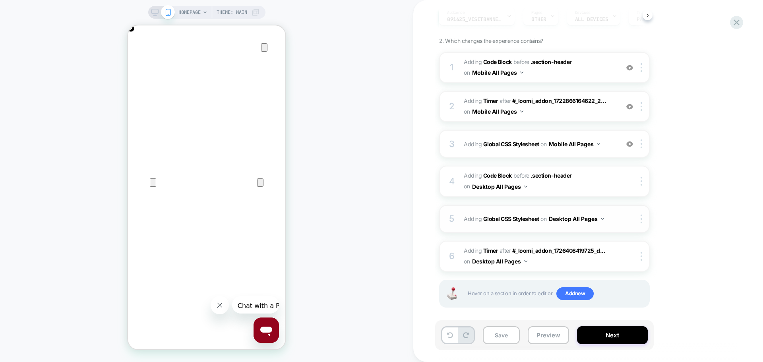
scroll to position [106, 0]
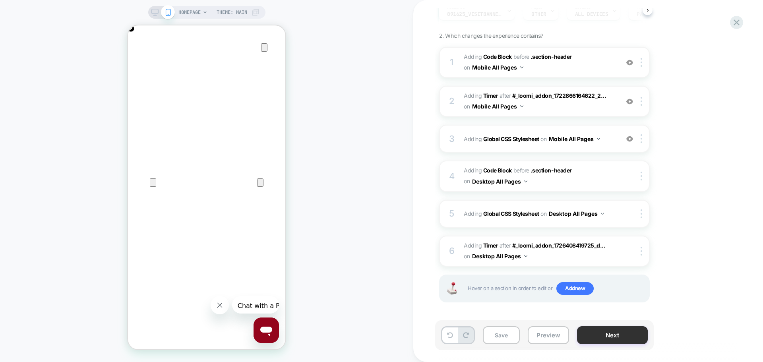
click at [591, 332] on button "Next" at bounding box center [612, 335] width 71 height 18
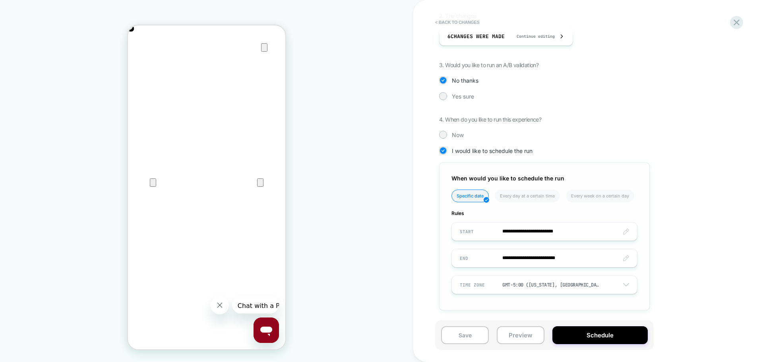
scroll to position [10, 0]
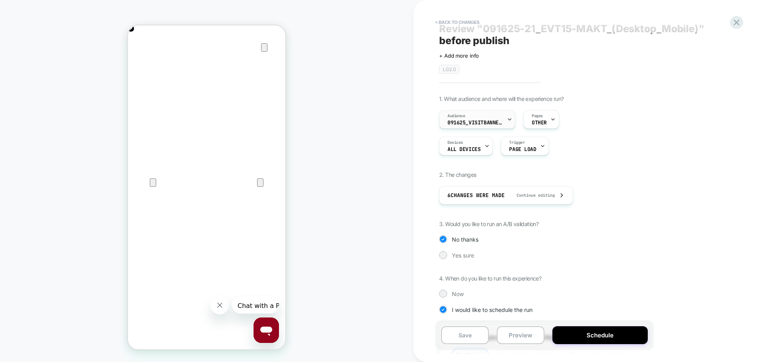
click at [469, 122] on span "091625_VisitBanner_EVT15-MAKT" at bounding box center [475, 123] width 56 height 6
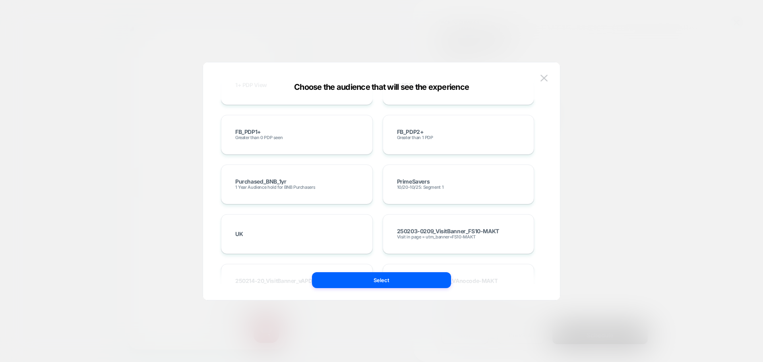
scroll to position [4918, 0]
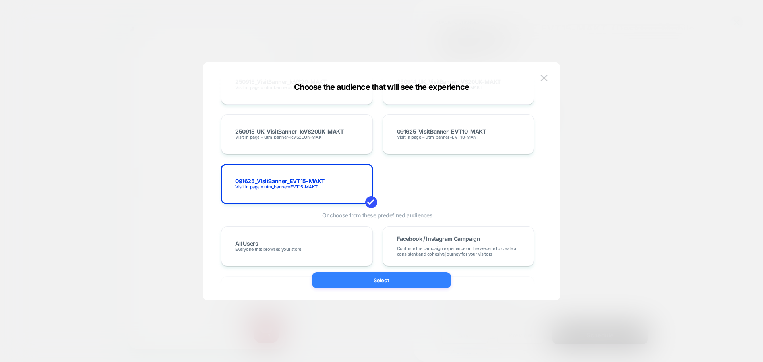
click at [377, 286] on button "Select" at bounding box center [381, 280] width 139 height 16
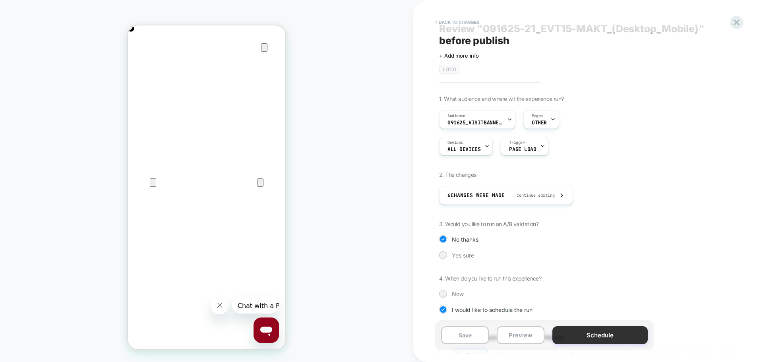
scroll to position [129, 0]
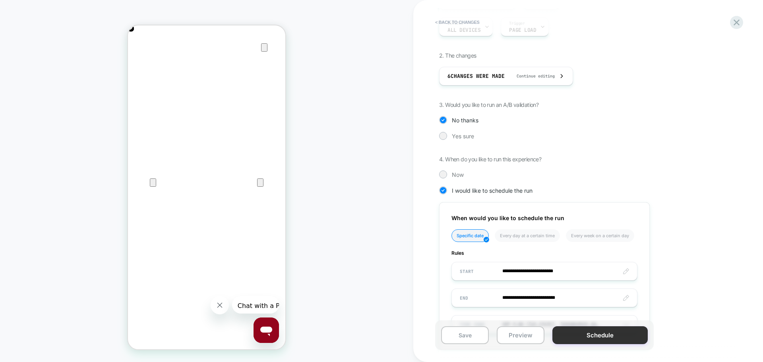
click at [598, 335] on button "Schedule" at bounding box center [599, 335] width 95 height 18
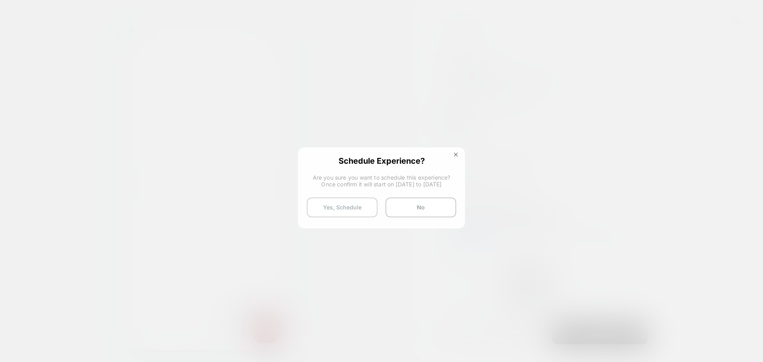
click at [330, 216] on button "Yes, Schedule" at bounding box center [342, 207] width 71 height 20
